Goal: Check status: Check status

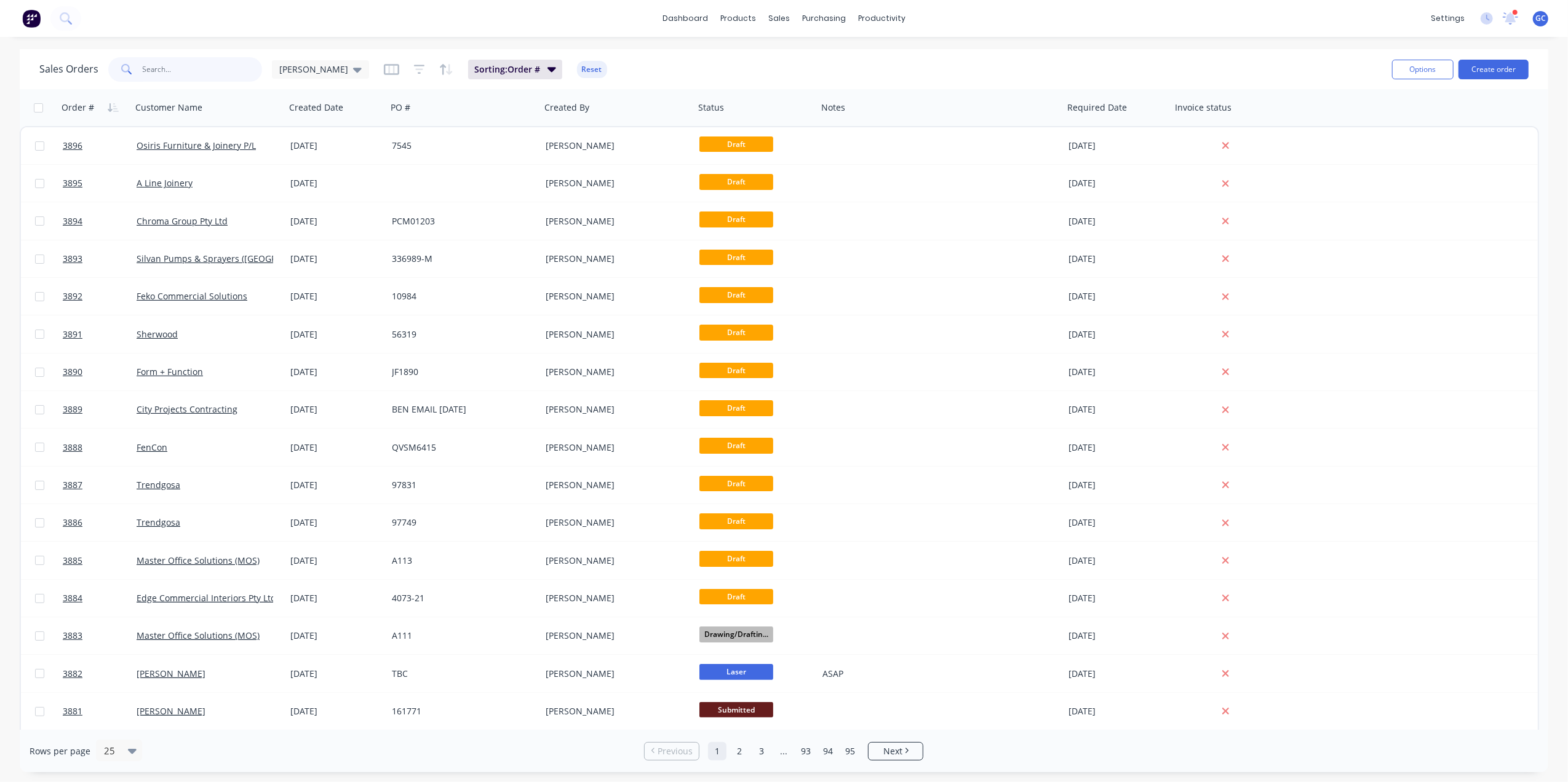
click at [222, 79] on input "text" at bounding box center [203, 69] width 120 height 25
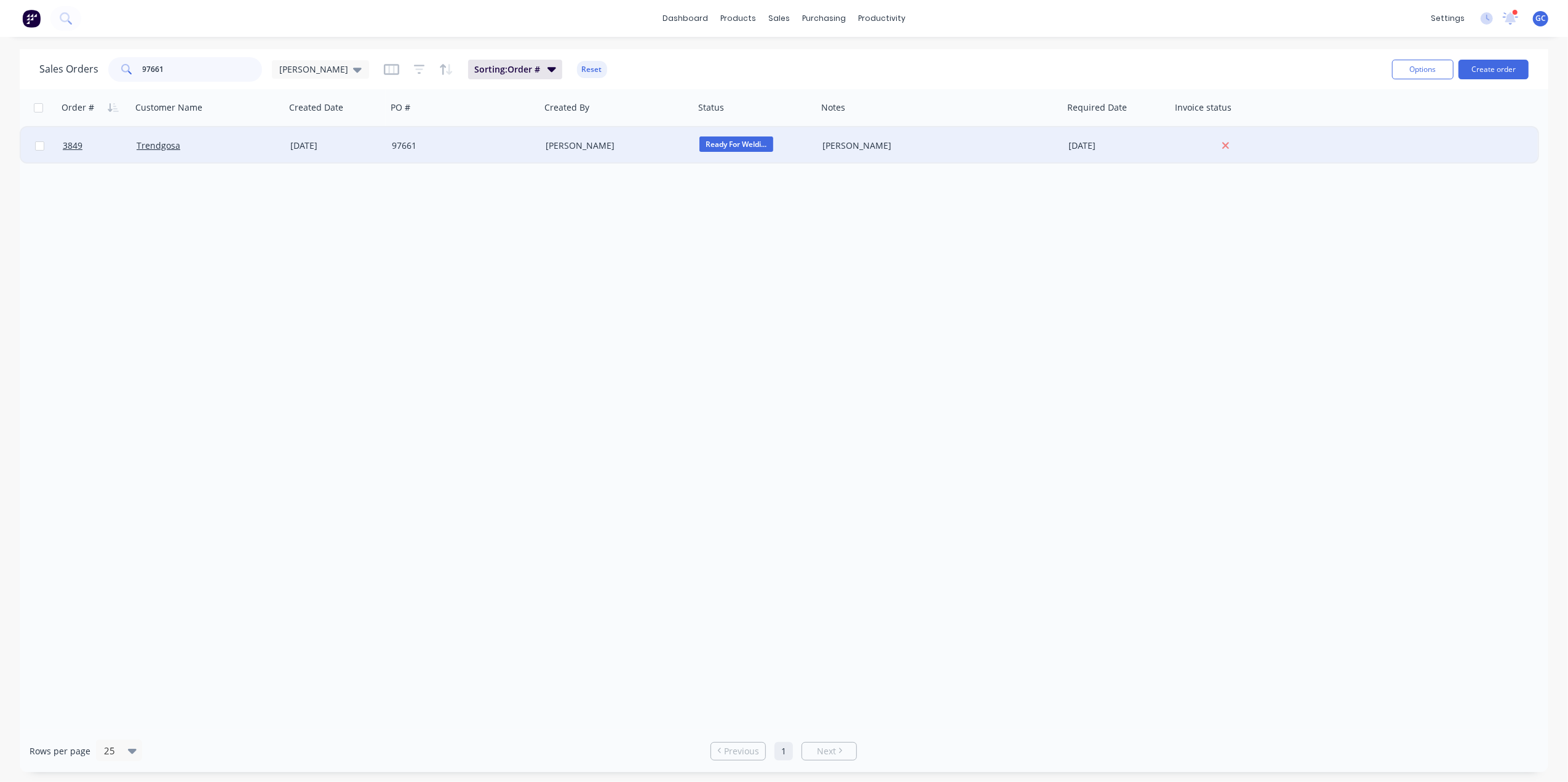
type input "97661"
click at [291, 137] on div "[DATE]" at bounding box center [336, 146] width 102 height 37
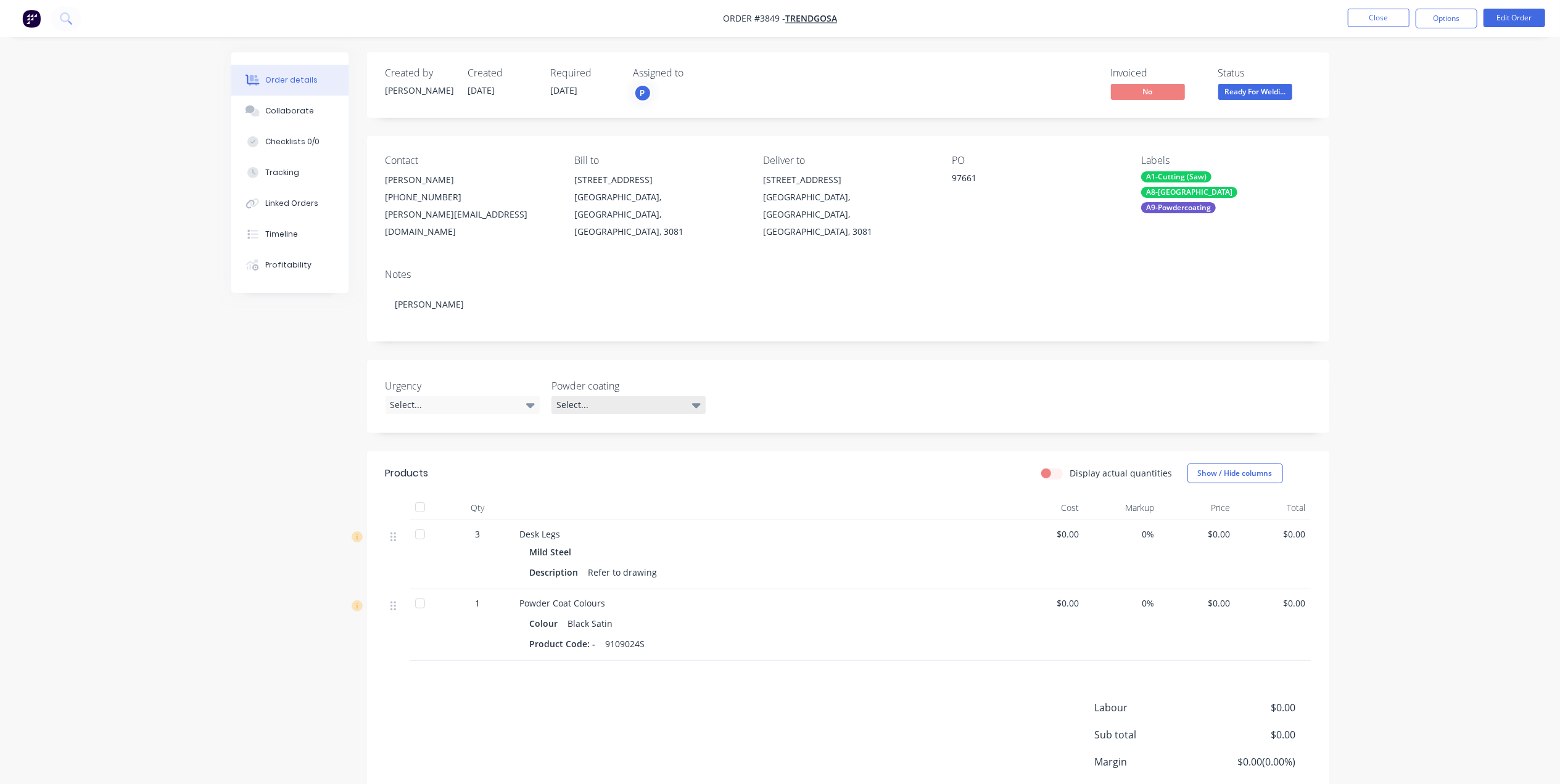
click at [660, 395] on div "Select..." at bounding box center [629, 404] width 154 height 19
click at [677, 360] on div "Urgency Select... Powder coating Select..." at bounding box center [848, 397] width 962 height 73
click at [443, 395] on div "Select..." at bounding box center [463, 404] width 154 height 19
click at [489, 339] on div "Created by [PERSON_NAME] Created [DATE] Required [DATE] Assigned to P Invoiced …" at bounding box center [848, 457] width 962 height 809
click at [461, 395] on div "Select..." at bounding box center [463, 404] width 154 height 19
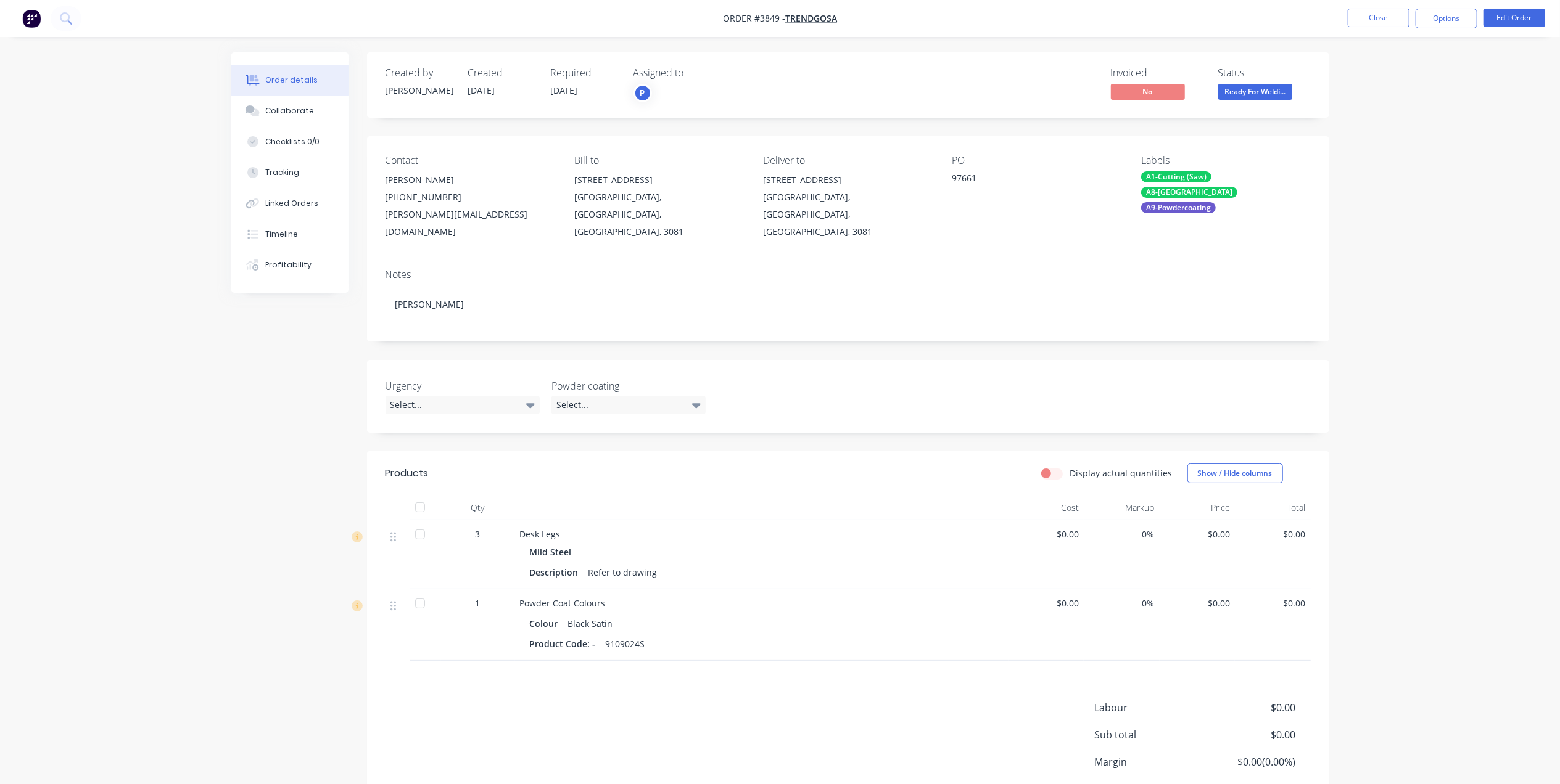
click at [458, 360] on div "Urgency Select... Powder coating Select..." at bounding box center [848, 397] width 962 height 73
